Goal: Task Accomplishment & Management: Use online tool/utility

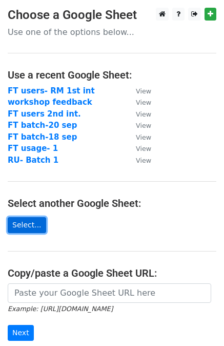
click at [32, 221] on link "Select..." at bounding box center [27, 225] width 38 height 16
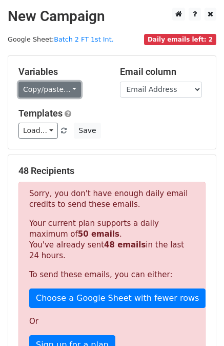
click at [43, 94] on link "Copy/paste..." at bounding box center [49, 90] width 63 height 16
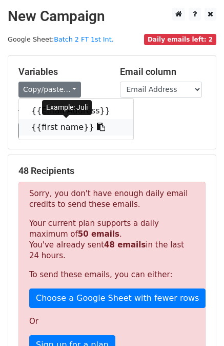
click at [48, 126] on link "{{first name}}" at bounding box center [76, 127] width 114 height 16
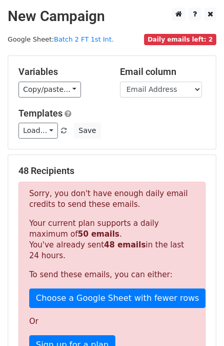
scroll to position [273, 0]
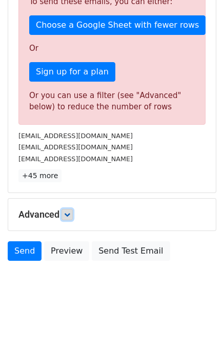
click at [70, 214] on icon at bounding box center [67, 214] width 6 height 6
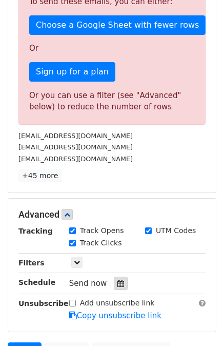
click at [117, 280] on icon at bounding box center [120, 282] width 7 height 7
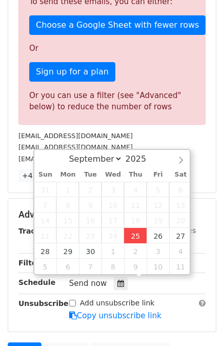
type input "2025-09-25 15:56"
type input "03"
type input "56"
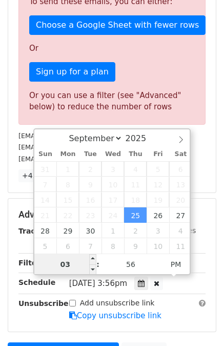
click at [78, 265] on input "03" at bounding box center [65, 264] width 63 height 21
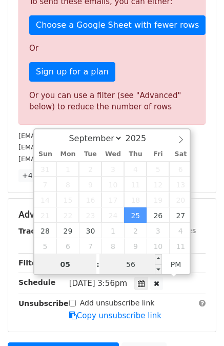
type input "05"
type input "2025-09-25 17:56"
click at [128, 267] on input "56" at bounding box center [130, 264] width 63 height 21
type input "01"
type input "2025-09-25 17:01"
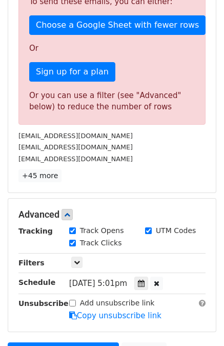
scroll to position [279, 0]
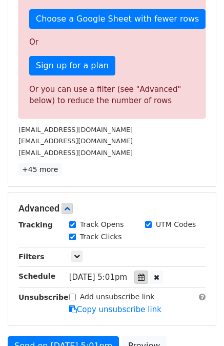
click at [145, 273] on icon at bounding box center [141, 276] width 7 height 7
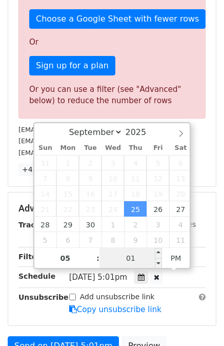
click at [141, 261] on input "01" at bounding box center [130, 258] width 63 height 21
type input "15"
type input "2025-09-25 17:15"
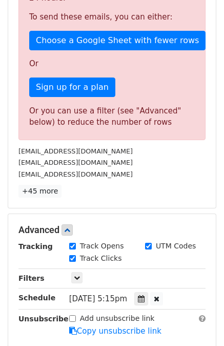
scroll to position [397, 0]
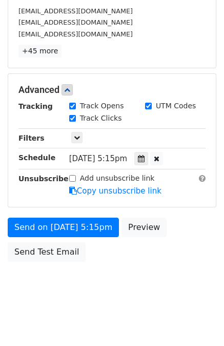
click at [117, 159] on span "Thu, Sep 25, 5:15pm" at bounding box center [98, 158] width 58 height 9
click at [145, 158] on icon at bounding box center [141, 158] width 7 height 7
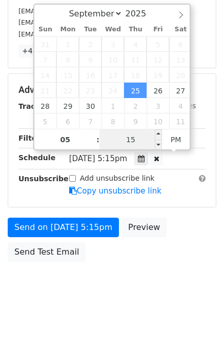
click at [140, 140] on input "15" at bounding box center [130, 139] width 63 height 21
type input "30"
type input "2025-09-25 17:30"
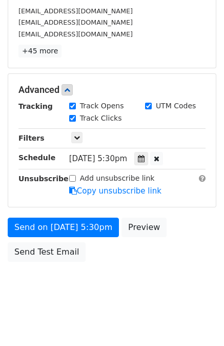
scroll to position [397, 0]
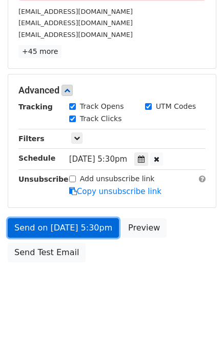
click at [27, 226] on link "Send on Sep 25 at 5:30pm" at bounding box center [63, 227] width 111 height 19
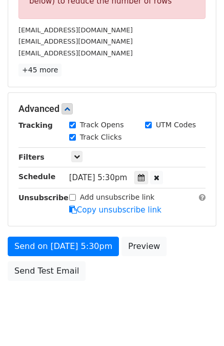
scroll to position [378, 0]
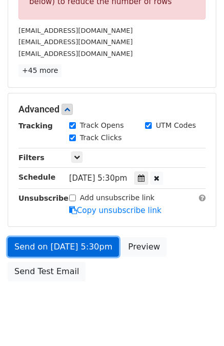
click at [92, 247] on link "Send on Sep 25 at 5:30pm" at bounding box center [63, 246] width 111 height 19
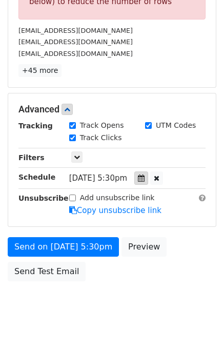
click at [145, 176] on icon at bounding box center [141, 177] width 7 height 7
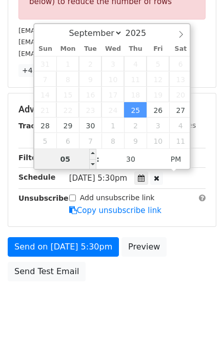
click at [74, 158] on input "05" at bounding box center [65, 159] width 63 height 21
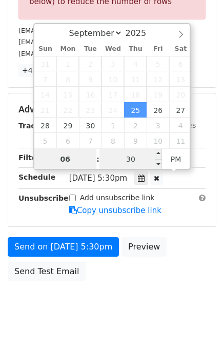
type input "06"
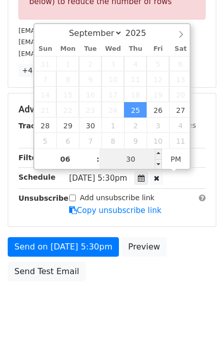
type input "[DATE] 18:30"
click at [129, 164] on input "30" at bounding box center [130, 159] width 63 height 21
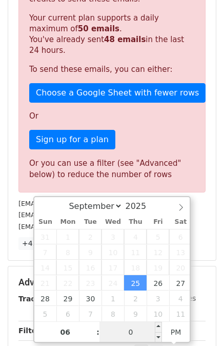
type input "00"
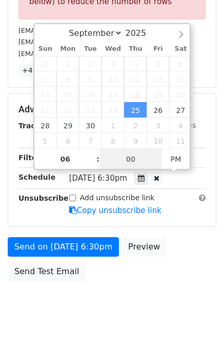
type input "2025-09-25 18:00"
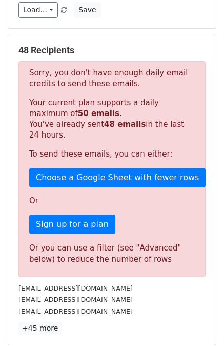
scroll to position [0, 0]
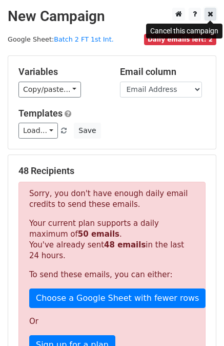
click at [210, 12] on icon at bounding box center [211, 13] width 6 height 7
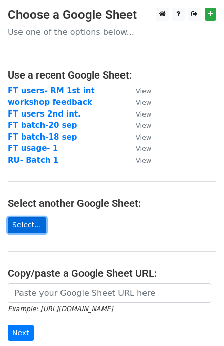
click at [25, 227] on link "Select..." at bounding box center [27, 225] width 38 height 16
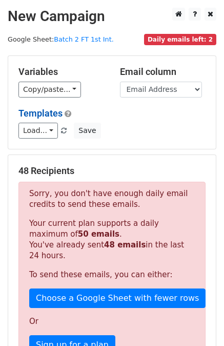
scroll to position [273, 0]
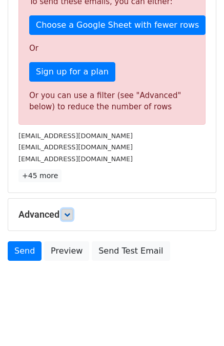
click at [68, 214] on icon at bounding box center [67, 214] width 6 height 6
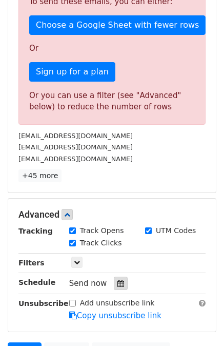
click at [117, 284] on icon at bounding box center [120, 282] width 7 height 7
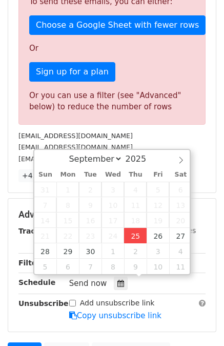
type input "[DATE] 16:01"
type input "04"
type input "01"
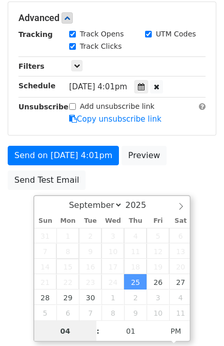
scroll to position [205, 0]
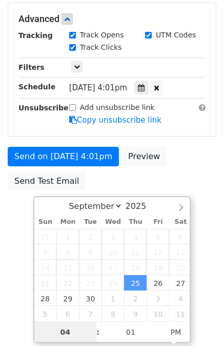
click at [73, 269] on span "15" at bounding box center [67, 266] width 23 height 15
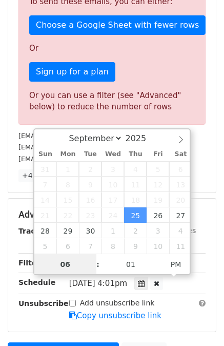
type input "06"
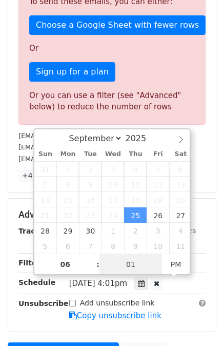
type input "[DATE] 18:01"
type input "30"
type input "[DATE] 18:30"
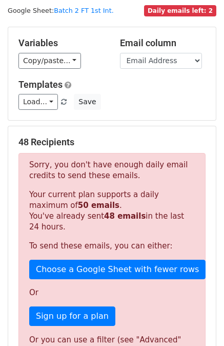
scroll to position [0, 0]
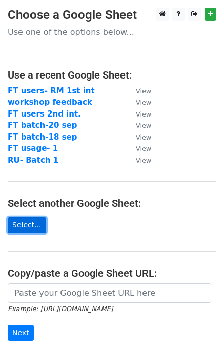
click at [31, 228] on link "Select..." at bounding box center [27, 225] width 38 height 16
click at [28, 227] on link "Select..." at bounding box center [27, 225] width 38 height 16
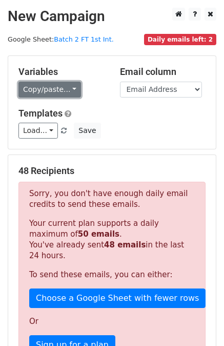
click at [37, 85] on link "Copy/paste..." at bounding box center [49, 90] width 63 height 16
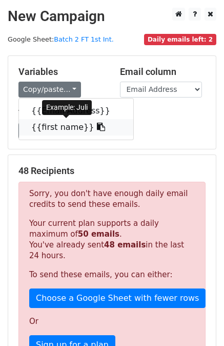
click at [51, 122] on link "{{first name}}" at bounding box center [76, 127] width 114 height 16
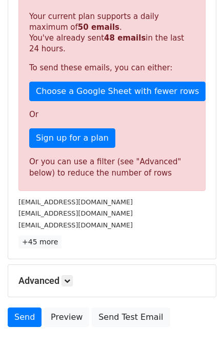
scroll to position [254, 0]
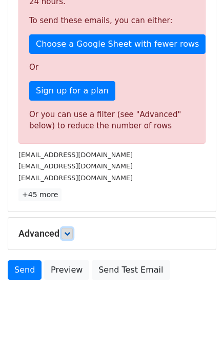
click at [68, 236] on link at bounding box center [67, 233] width 11 height 11
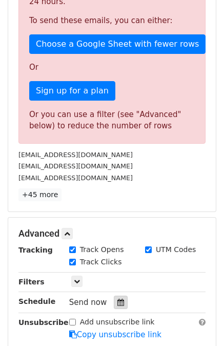
click at [117, 301] on icon at bounding box center [120, 301] width 7 height 7
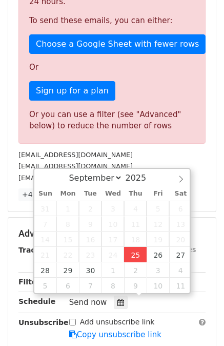
type input "2025-09-25 16:18"
type input "04"
type input "18"
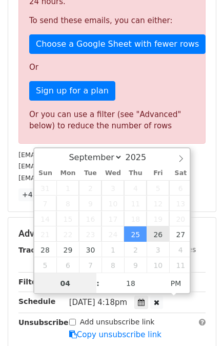
type input "2025-09-26 16:18"
click at [79, 279] on input "04" at bounding box center [65, 283] width 63 height 21
type input "05"
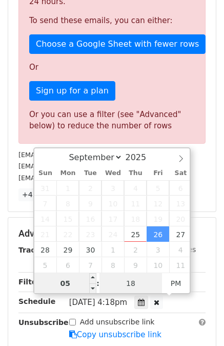
type input "2025-09-26 17:18"
type input "0"
type input "2025-09-26 17:00"
type input "00"
click at [79, 279] on input "05" at bounding box center [65, 283] width 63 height 21
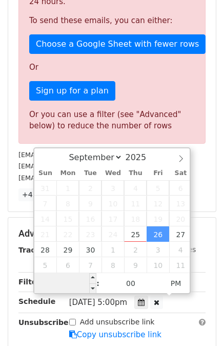
scroll to position [0, 0]
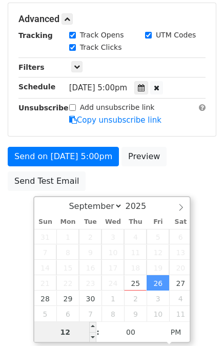
type input "12"
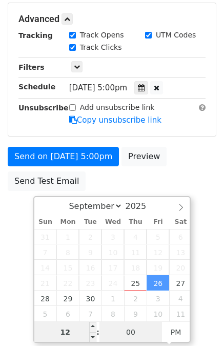
type input "2025-09-26 12:00"
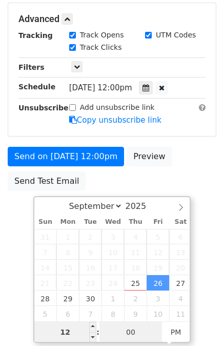
scroll to position [397, 0]
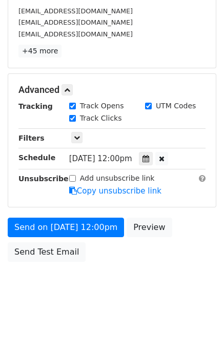
click at [205, 113] on div "Track Clicks" at bounding box center [138, 119] width 152 height 12
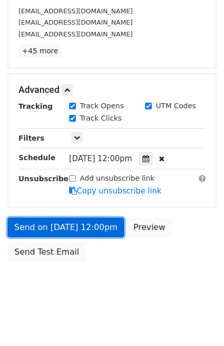
click at [43, 225] on link "Send on Sep 26 at 12:00pm" at bounding box center [66, 226] width 116 height 19
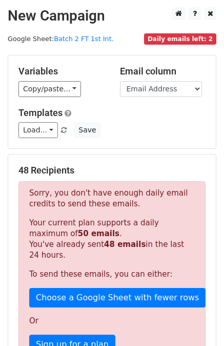
scroll to position [0, 0]
